Goal: Check status: Check status

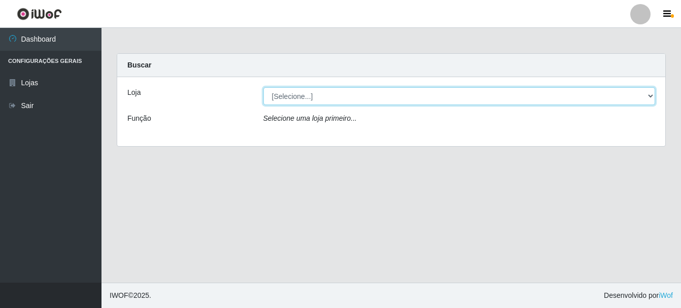
click at [285, 95] on select "[Selecione...] Bemais Supermercados - Cruz das Armas" at bounding box center [459, 96] width 392 height 18
select select "412"
click at [263, 87] on select "[Selecione...] Bemais Supermercados - Cruz das Armas" at bounding box center [459, 96] width 392 height 18
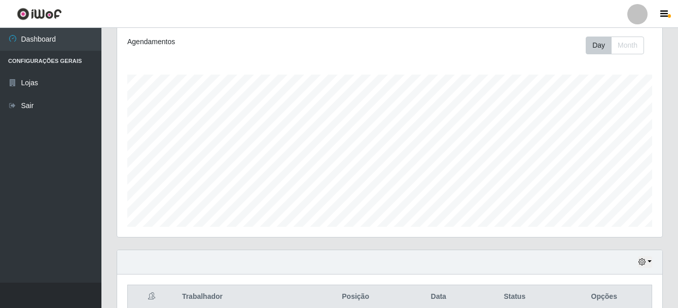
scroll to position [185, 0]
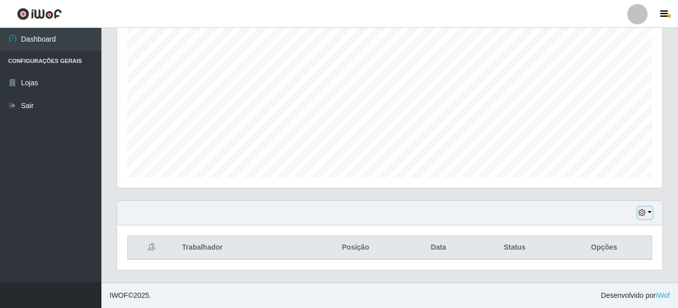
click at [645, 212] on icon "button" at bounding box center [642, 212] width 7 height 7
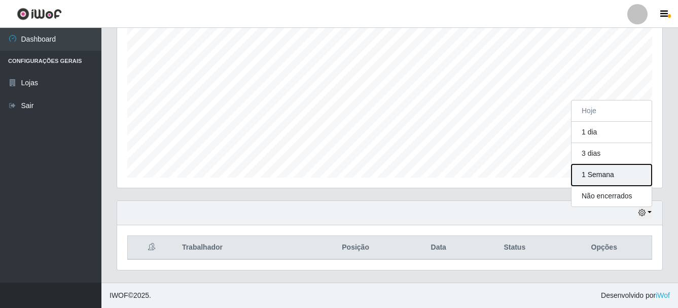
click at [601, 178] on button "1 Semana" at bounding box center [612, 174] width 80 height 21
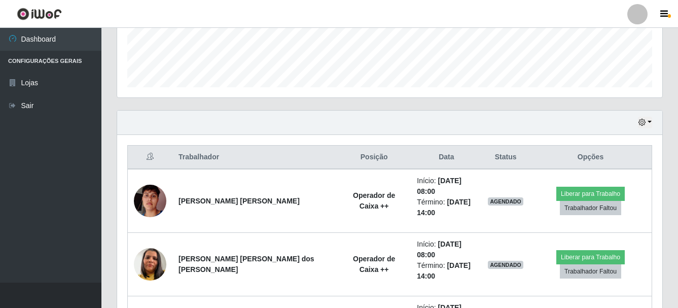
scroll to position [287, 0]
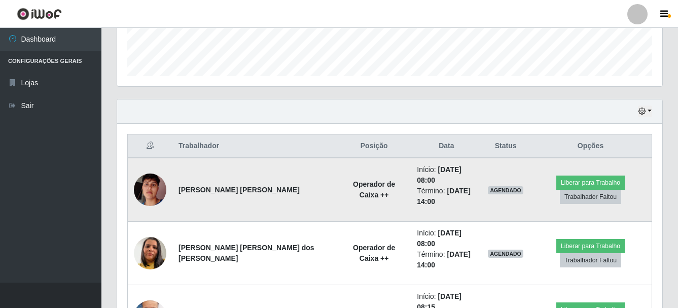
click at [150, 184] on img at bounding box center [150, 190] width 32 height 58
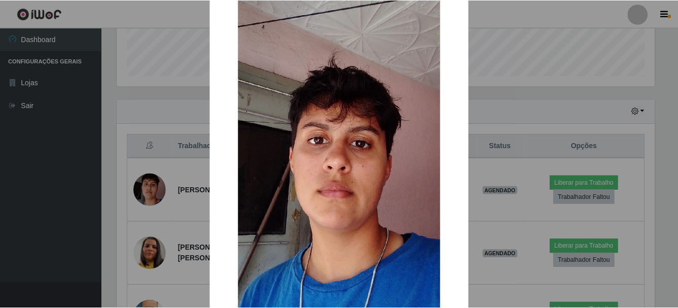
scroll to position [0, 0]
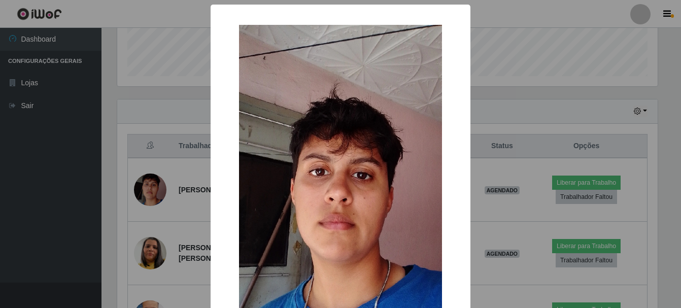
click at [532, 101] on div "× OK Cancel" at bounding box center [340, 154] width 681 height 308
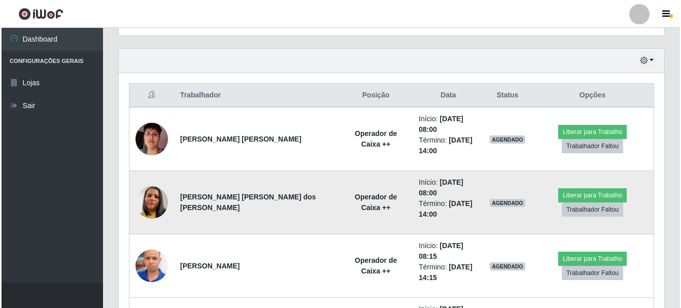
scroll to position [388, 0]
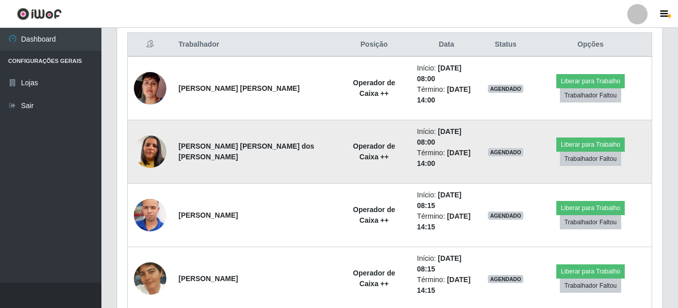
click at [151, 130] on img at bounding box center [150, 152] width 32 height 58
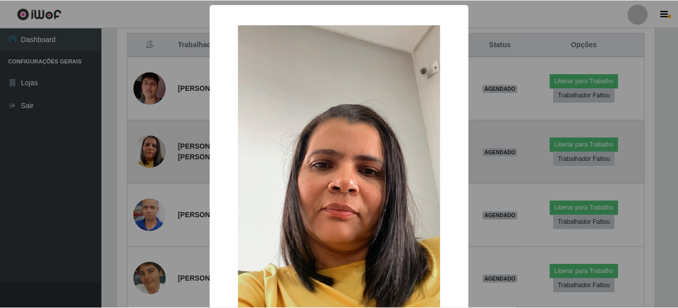
scroll to position [211, 540]
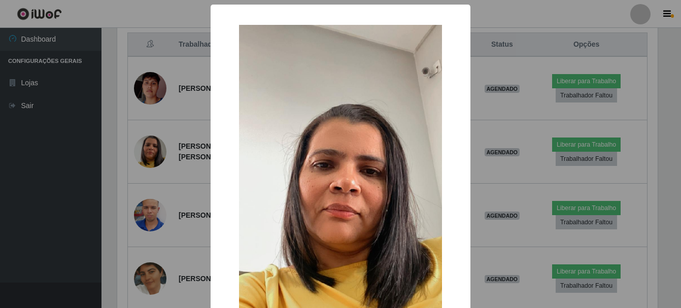
click at [525, 19] on div "× OK Cancel" at bounding box center [340, 154] width 681 height 308
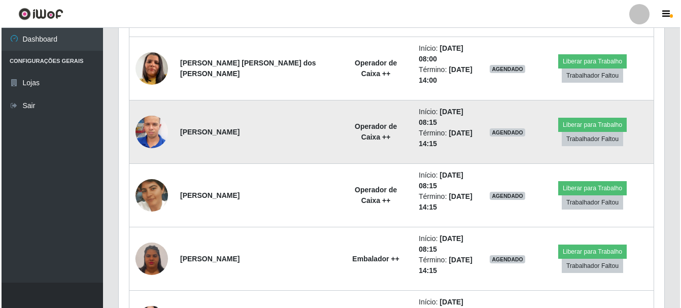
scroll to position [490, 0]
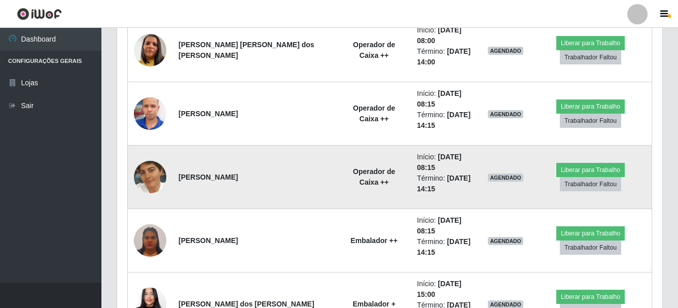
click at [149, 148] on img at bounding box center [150, 177] width 32 height 58
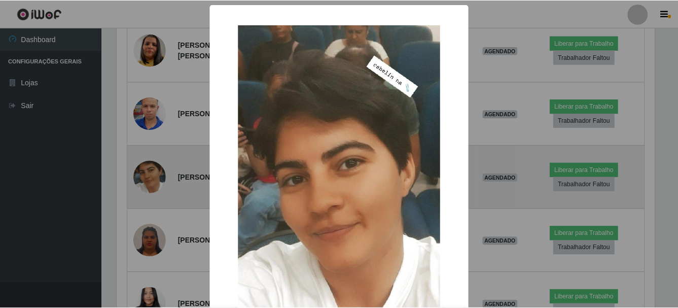
scroll to position [211, 540]
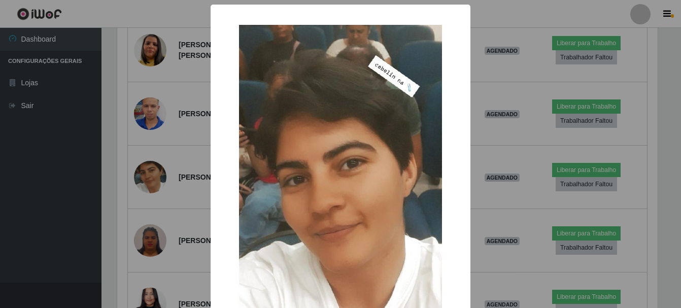
click at [525, 17] on div "× OK Cancel" at bounding box center [340, 154] width 681 height 308
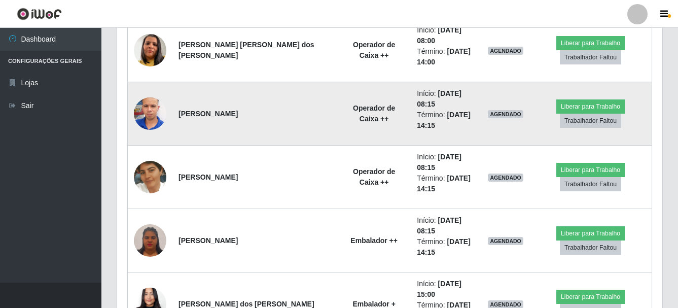
scroll to position [211, 545]
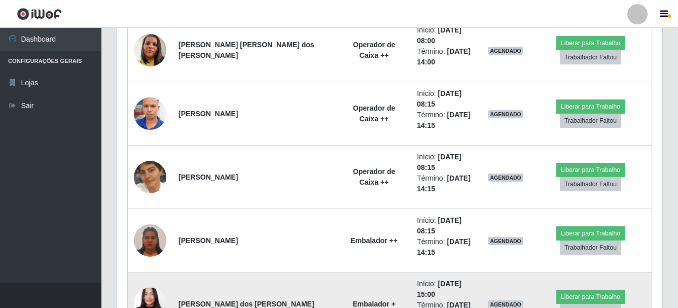
click at [147, 269] on img at bounding box center [150, 304] width 32 height 71
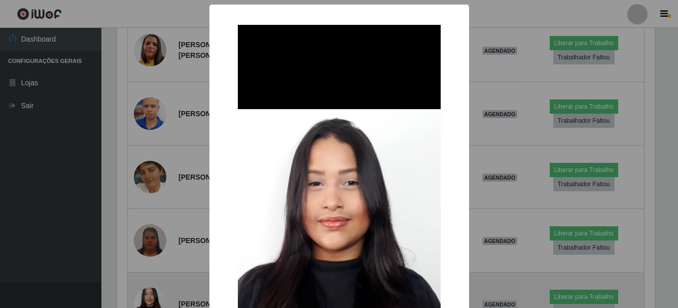
scroll to position [211, 540]
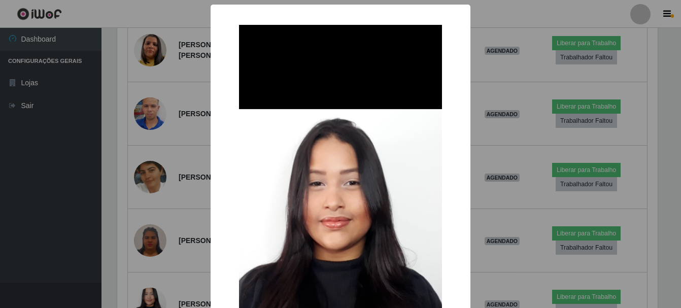
click at [507, 10] on div "× OK Cancel" at bounding box center [340, 154] width 681 height 308
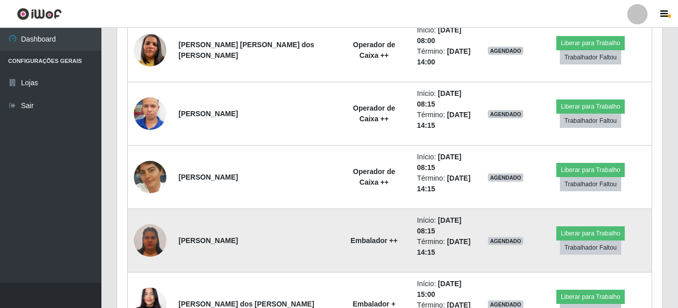
scroll to position [211, 545]
click at [142, 223] on img at bounding box center [150, 240] width 32 height 35
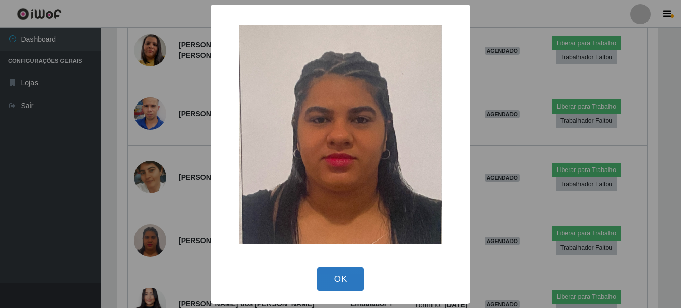
click at [346, 281] on button "OK" at bounding box center [340, 279] width 47 height 24
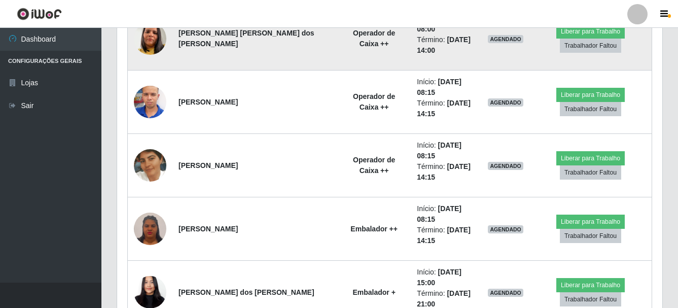
scroll to position [502, 0]
